Goal: Task Accomplishment & Management: Use online tool/utility

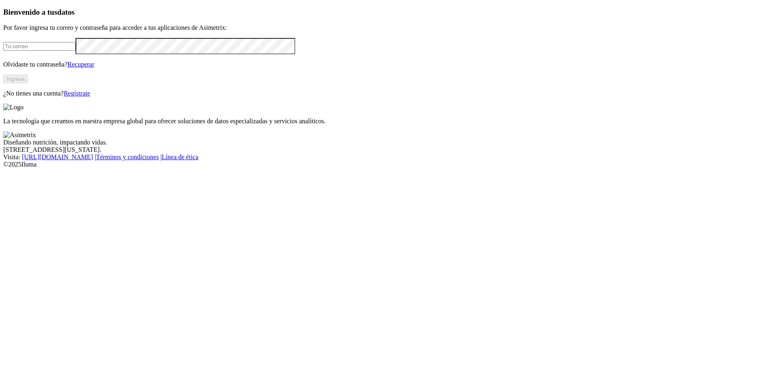
type input "[PERSON_NAME][EMAIL_ADDRESS][PERSON_NAME][DOMAIN_NAME]"
click at [28, 83] on button "Ingresa" at bounding box center [15, 79] width 25 height 9
